Goal: Transaction & Acquisition: Purchase product/service

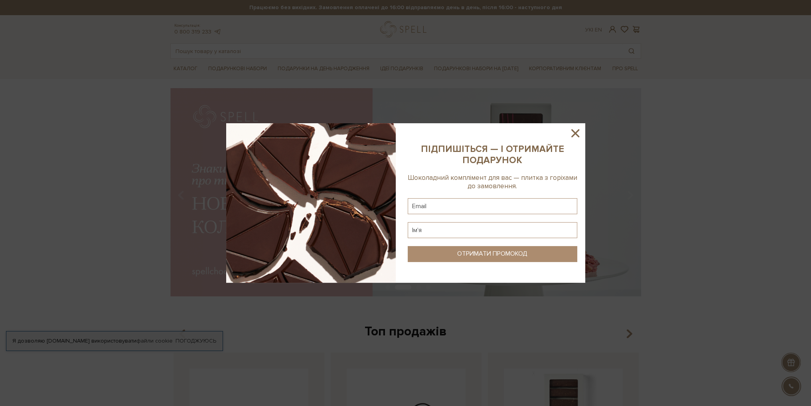
click at [574, 133] on icon at bounding box center [575, 133] width 8 height 8
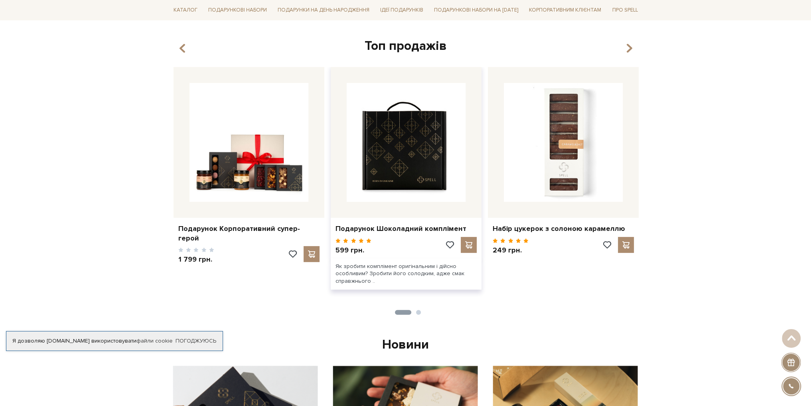
scroll to position [224, 0]
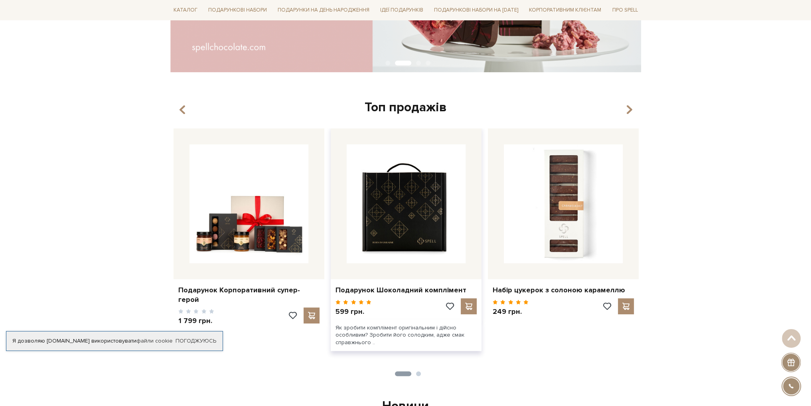
click at [408, 231] on img at bounding box center [406, 203] width 119 height 119
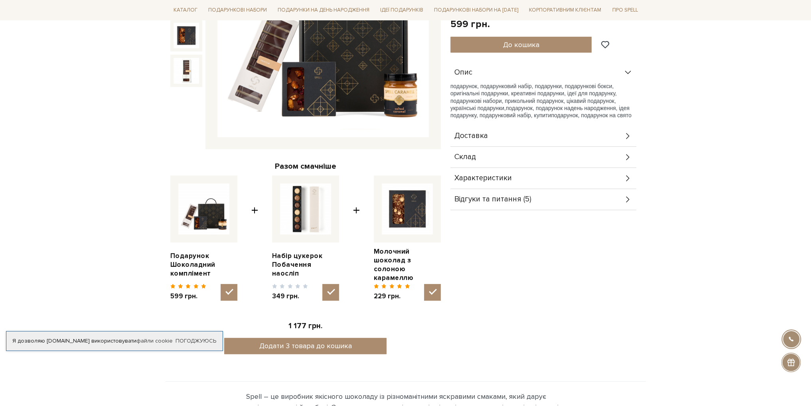
scroll to position [199, 0]
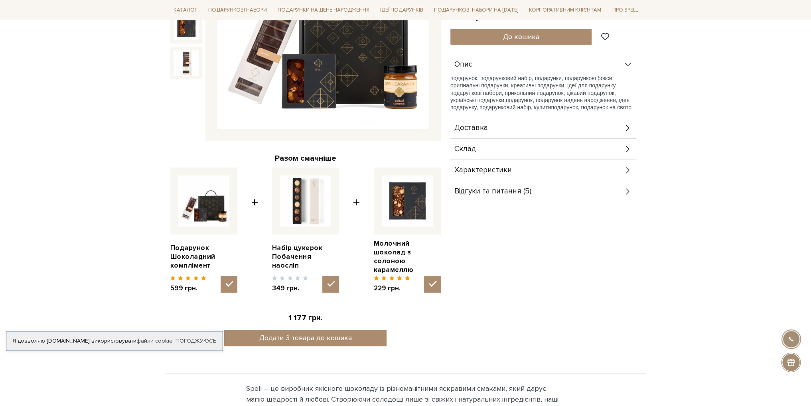
click at [517, 147] on div "Склад" at bounding box center [543, 149] width 186 height 21
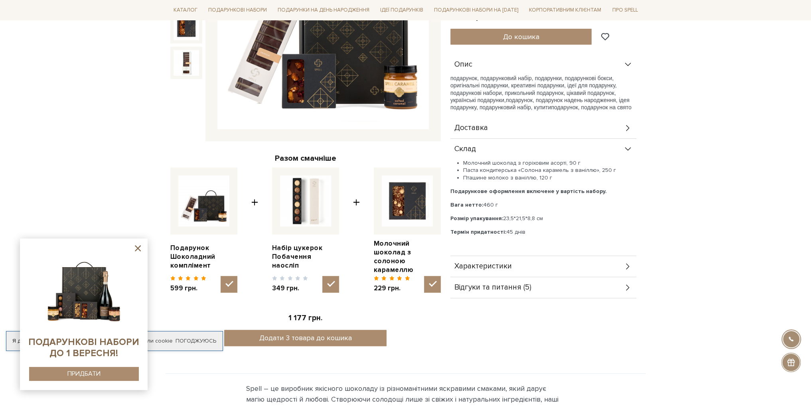
click at [516, 147] on div "Склад" at bounding box center [543, 149] width 186 height 21
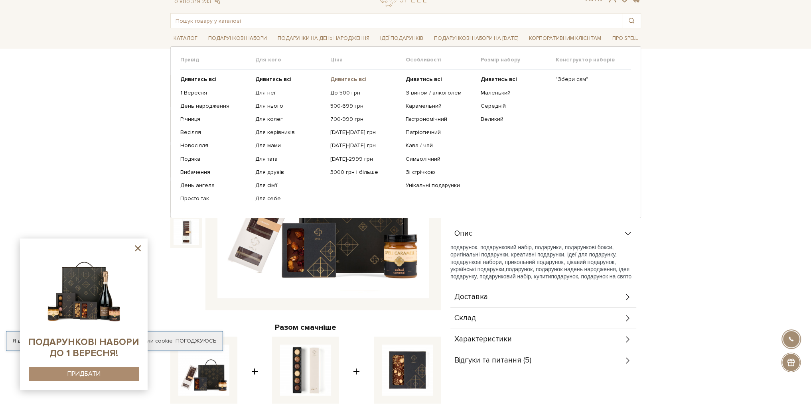
scroll to position [0, 0]
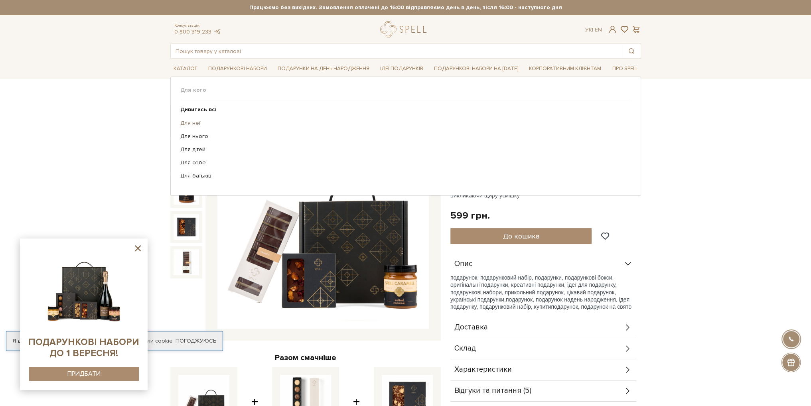
click at [188, 124] on link "Для неї" at bounding box center [402, 123] width 445 height 7
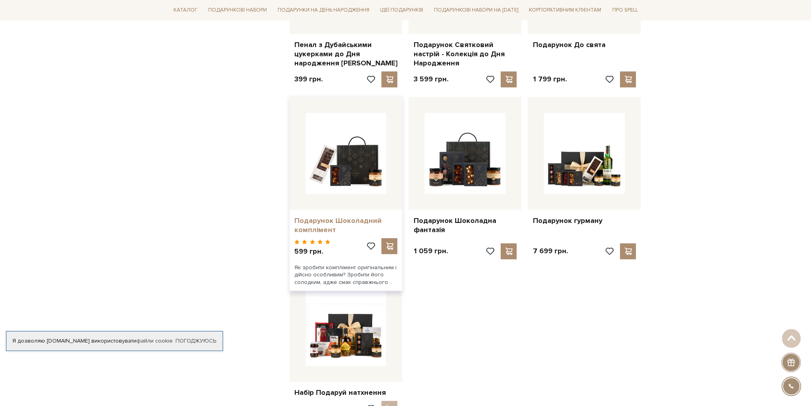
scroll to position [598, 0]
